Goal: Find specific page/section: Find specific page/section

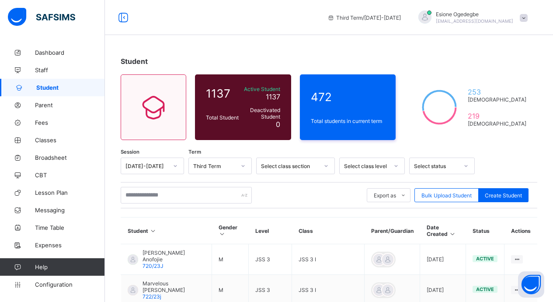
scroll to position [153, 0]
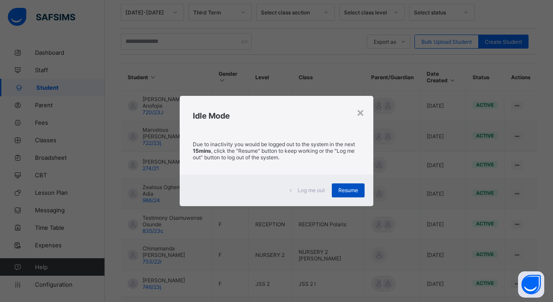
click at [362, 189] on div "Resume" at bounding box center [348, 190] width 33 height 14
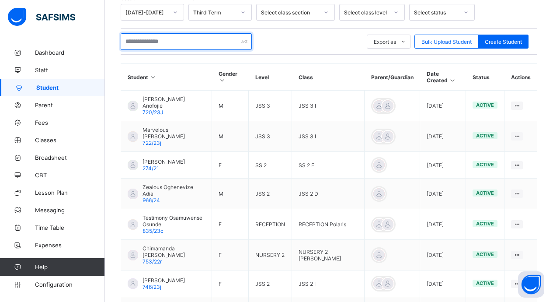
click at [143, 46] on input "text" at bounding box center [186, 41] width 131 height 17
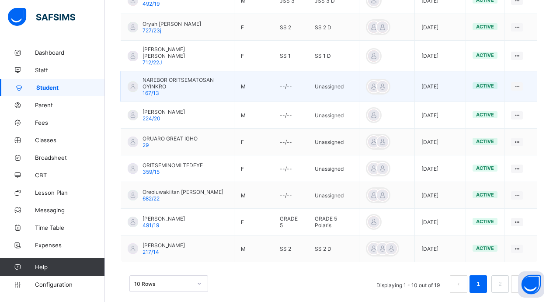
scroll to position [265, 0]
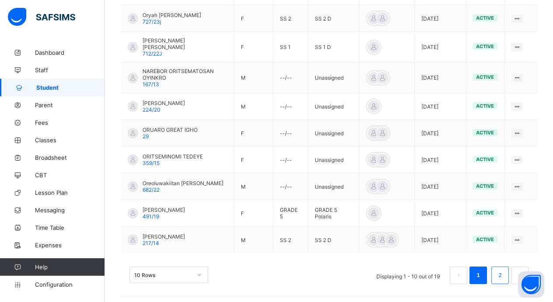
click at [499, 274] on li "2" at bounding box center [500, 274] width 17 height 17
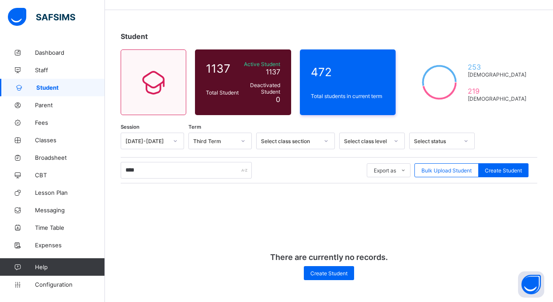
scroll to position [87, 0]
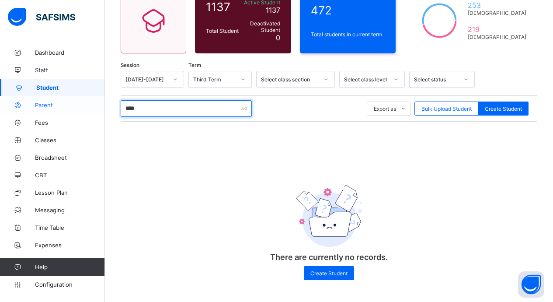
drag, startPoint x: 155, startPoint y: 110, endPoint x: 98, endPoint y: 103, distance: 57.7
click at [98, 103] on div "Third Term / [DATE]-[DATE] [PERSON_NAME] [EMAIL_ADDRESS][DOMAIN_NAME] Dashboard…" at bounding box center [276, 107] width 553 height 388
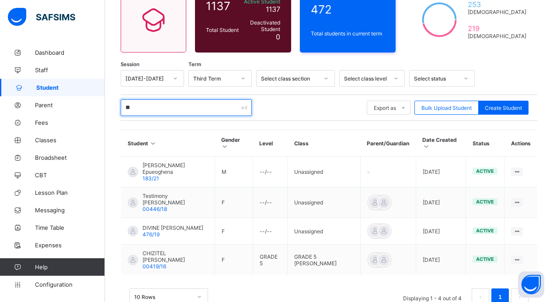
type input "*"
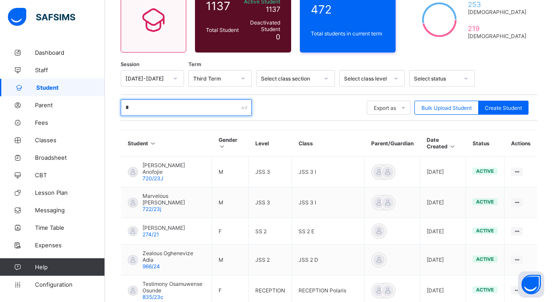
scroll to position [86, 0]
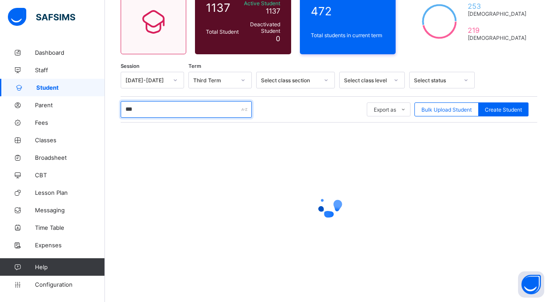
type input "****"
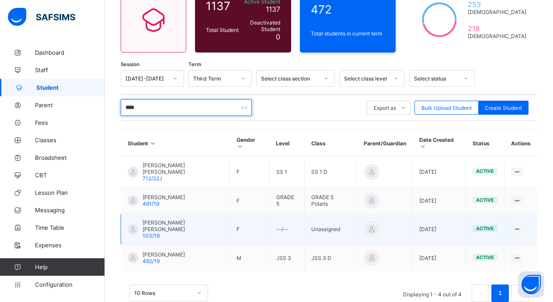
scroll to position [95, 0]
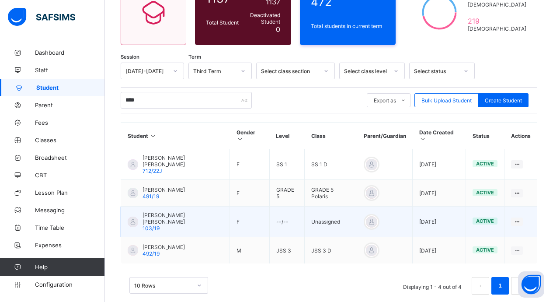
click at [156, 225] on span "103/19" at bounding box center [151, 228] width 17 height 7
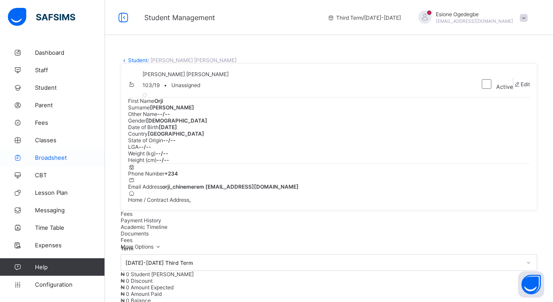
click at [52, 160] on span "Broadsheet" at bounding box center [70, 157] width 70 height 7
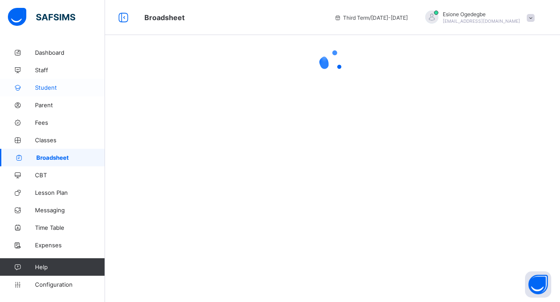
click at [50, 89] on span "Student" at bounding box center [70, 87] width 70 height 7
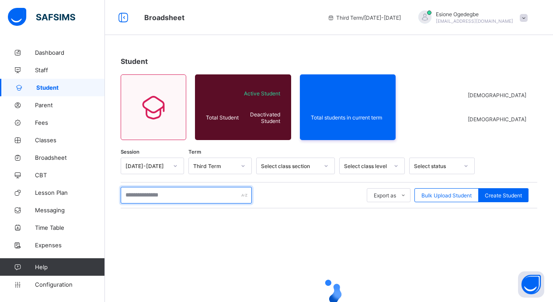
click at [167, 192] on input "text" at bounding box center [186, 195] width 131 height 17
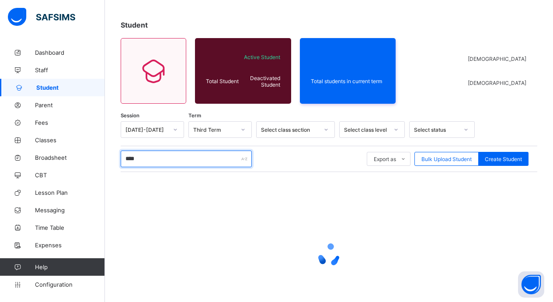
scroll to position [86, 0]
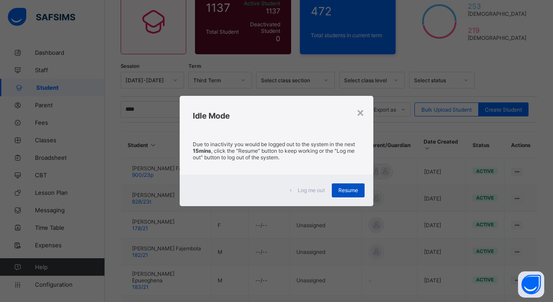
click at [348, 186] on div "Resume" at bounding box center [348, 190] width 33 height 14
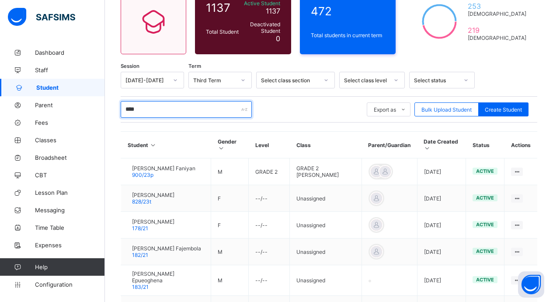
click at [156, 115] on input "****" at bounding box center [186, 109] width 131 height 17
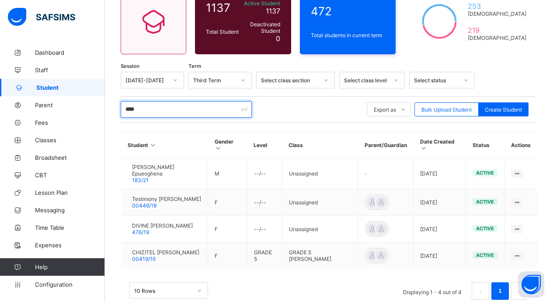
drag, startPoint x: 160, startPoint y: 115, endPoint x: 106, endPoint y: 111, distance: 54.3
click at [111, 109] on div "Student 1137 Total Student Active Student 1137 Deactivated Student 0 472 Total …" at bounding box center [329, 139] width 448 height 363
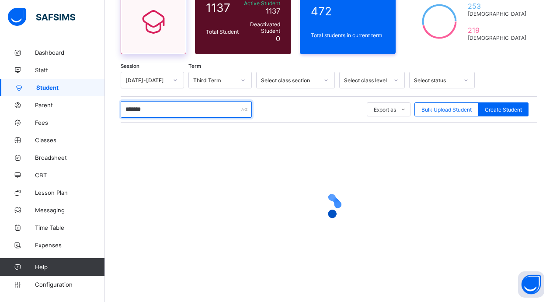
type input "*******"
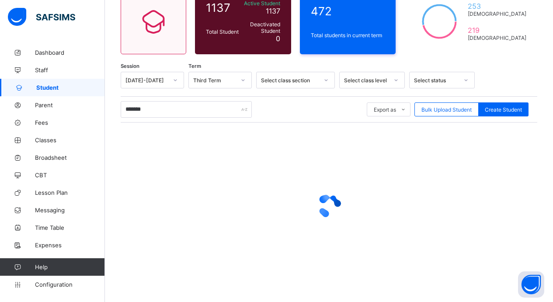
drag, startPoint x: 148, startPoint y: 0, endPoint x: 349, endPoint y: 150, distance: 250.2
click at [349, 150] on div at bounding box center [329, 205] width 417 height 166
